Goal: Task Accomplishment & Management: Manage account settings

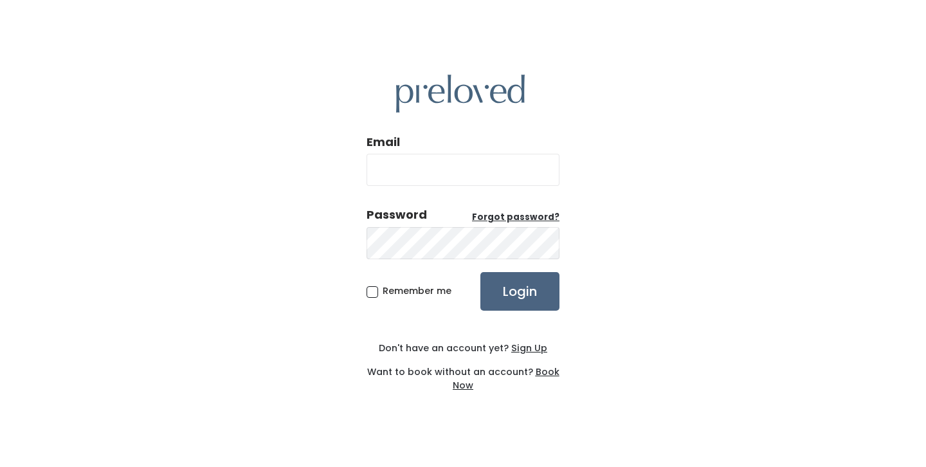
type input "julierlang@gmail.com"
click at [507, 293] on input "Login" at bounding box center [519, 291] width 79 height 39
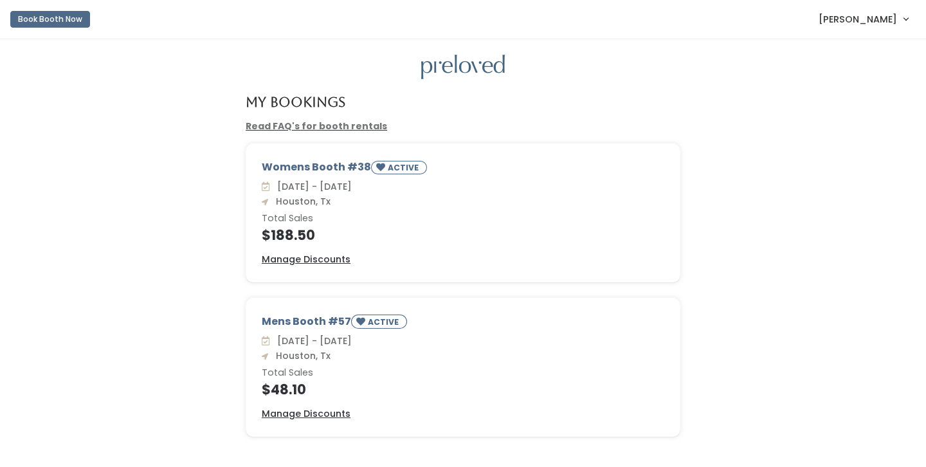
click at [891, 20] on span "[PERSON_NAME]" at bounding box center [858, 19] width 78 height 14
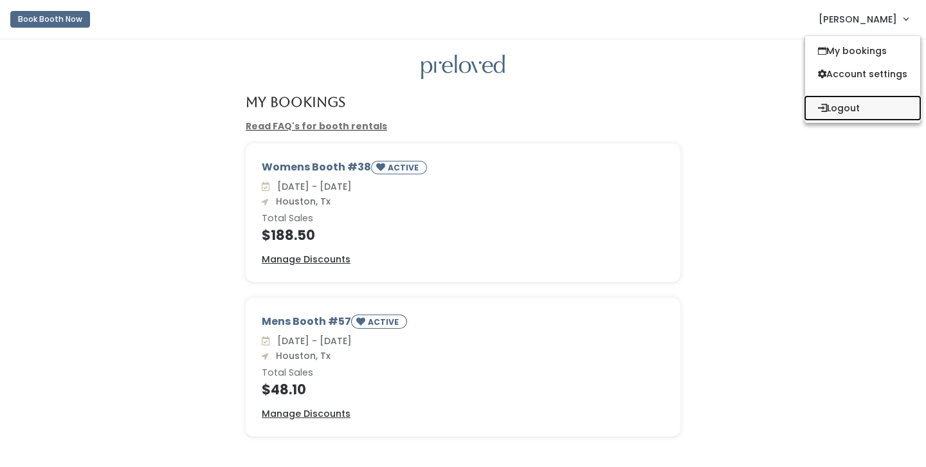
click at [849, 107] on button "Logout" at bounding box center [862, 107] width 115 height 23
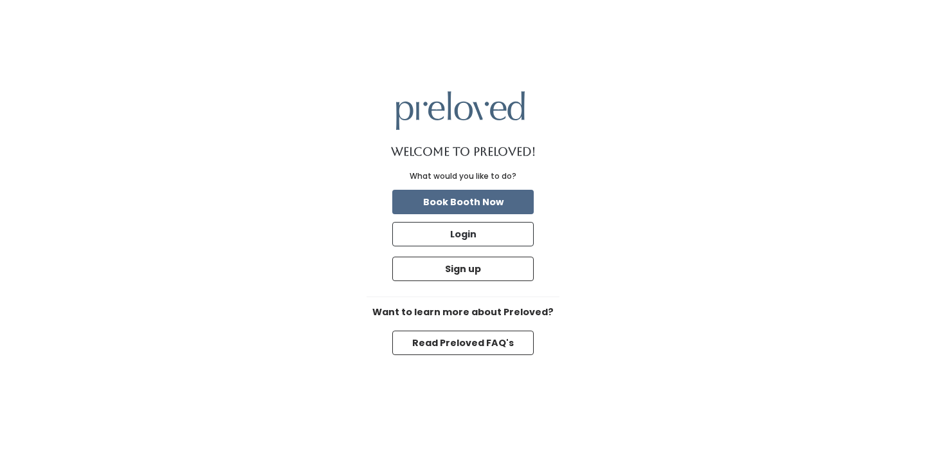
click at [224, 272] on div "Welcome to Preloved! What would you like to do? Book Booth Now Login Sign up Wa…" at bounding box center [463, 233] width 926 height 467
click at [462, 108] on img at bounding box center [460, 110] width 129 height 38
